Goal: Check status: Check status

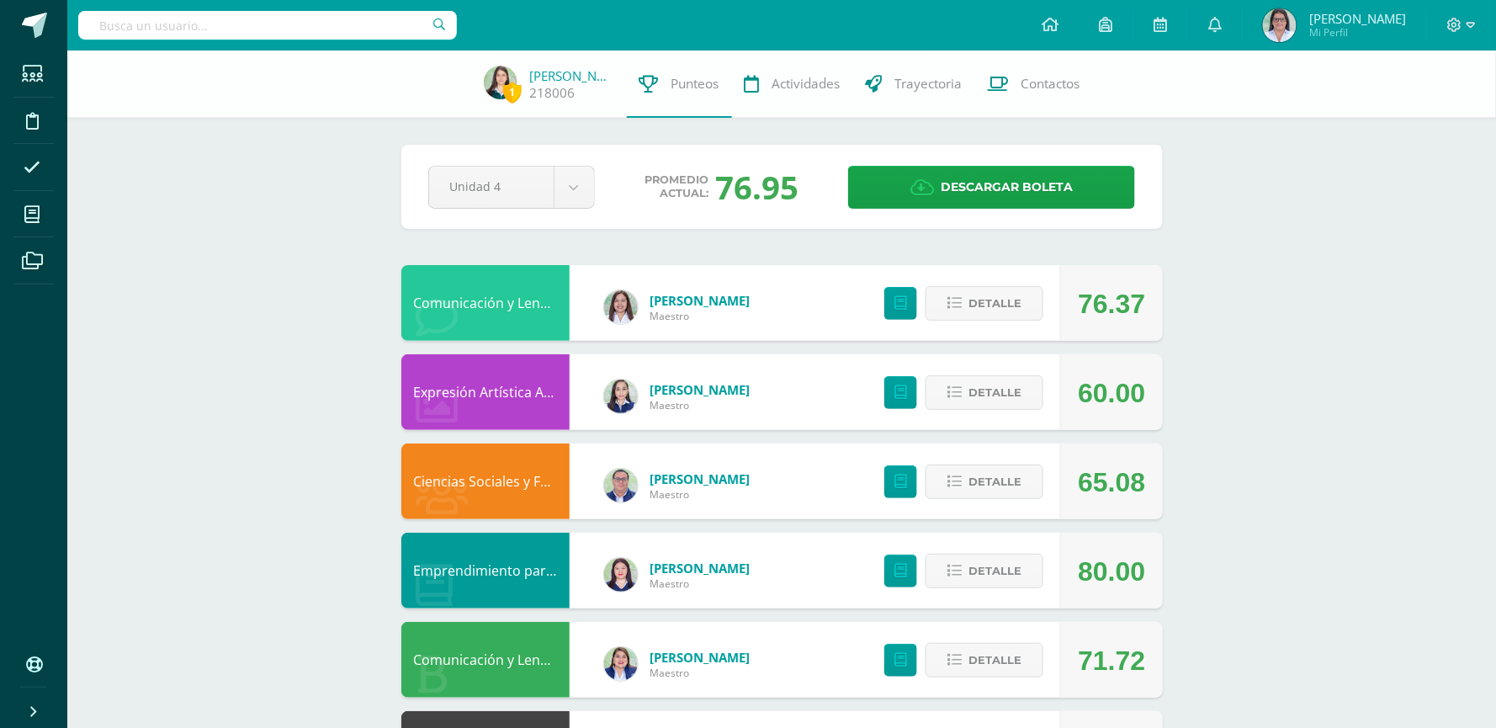
click at [374, 12] on input "text" at bounding box center [267, 25] width 379 height 29
type input "luz villa"
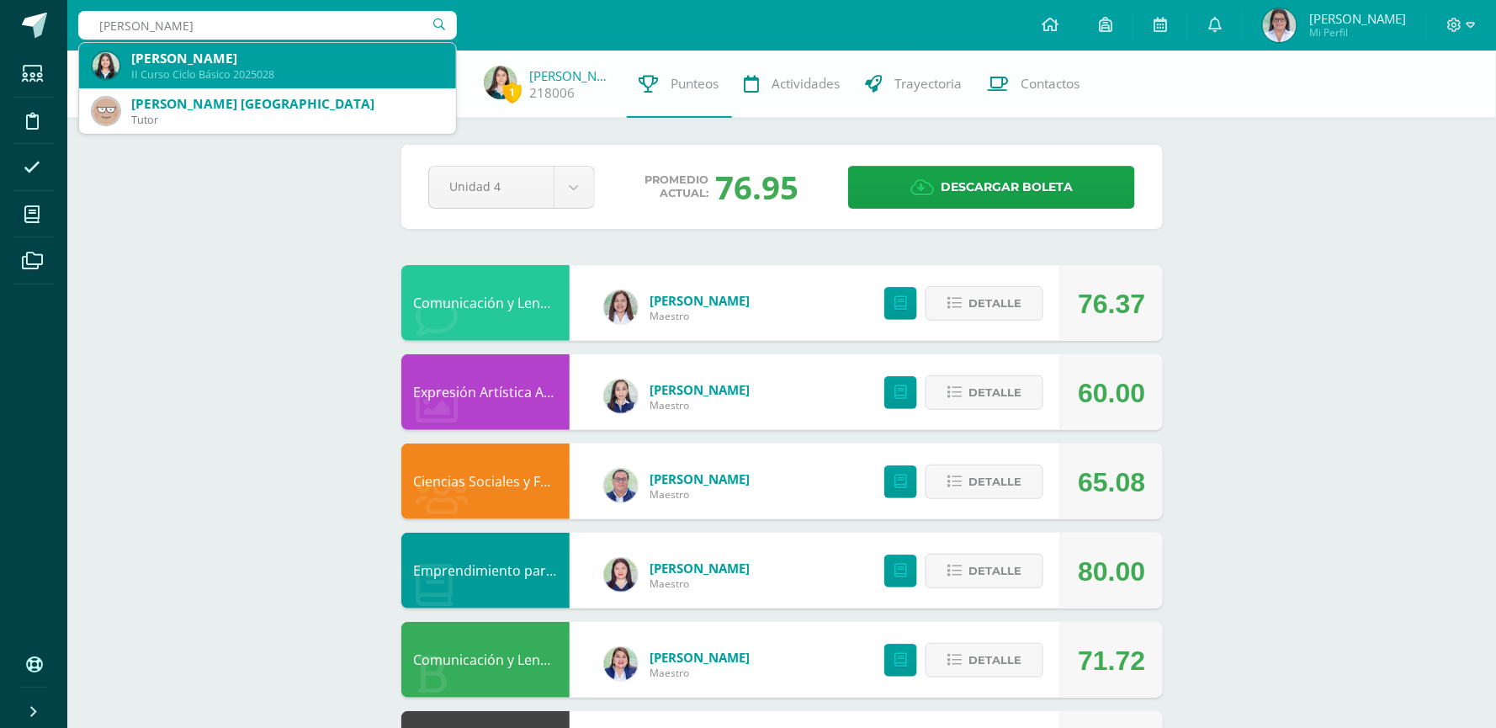
click at [372, 69] on div "II Curso Ciclo Básico 2025028" at bounding box center [286, 74] width 311 height 14
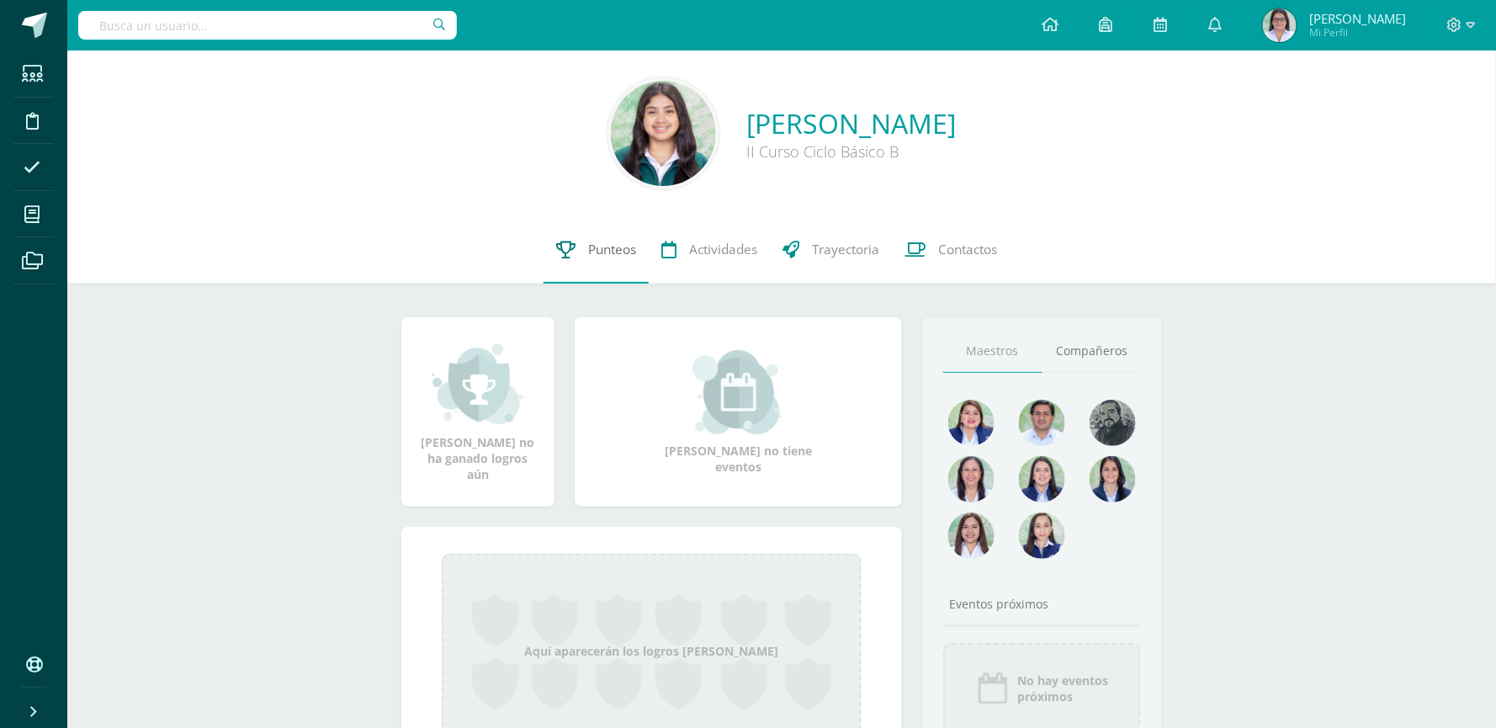
click at [617, 250] on span "Punteos" at bounding box center [612, 250] width 48 height 18
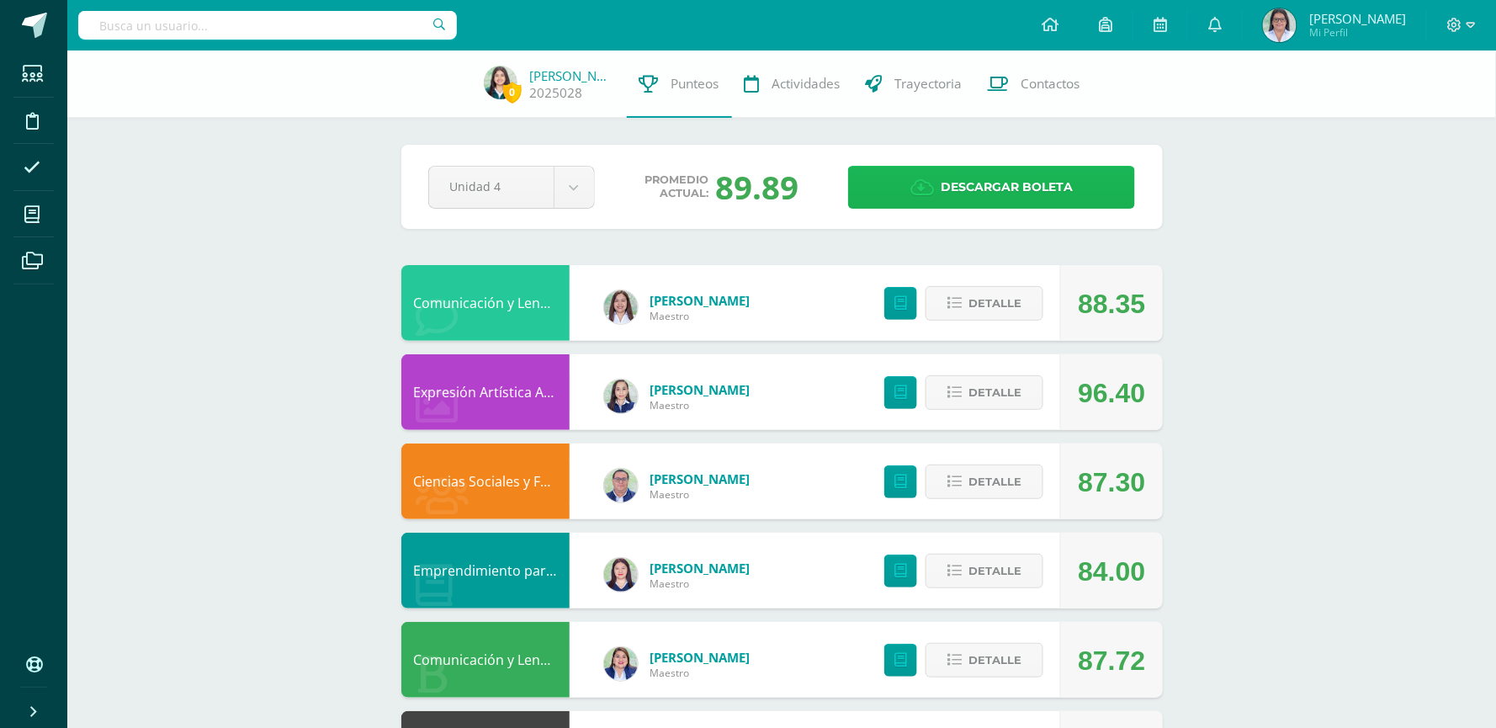
click at [1016, 183] on span "Descargar boleta" at bounding box center [1006, 187] width 132 height 41
